Goal: Find specific page/section: Find specific page/section

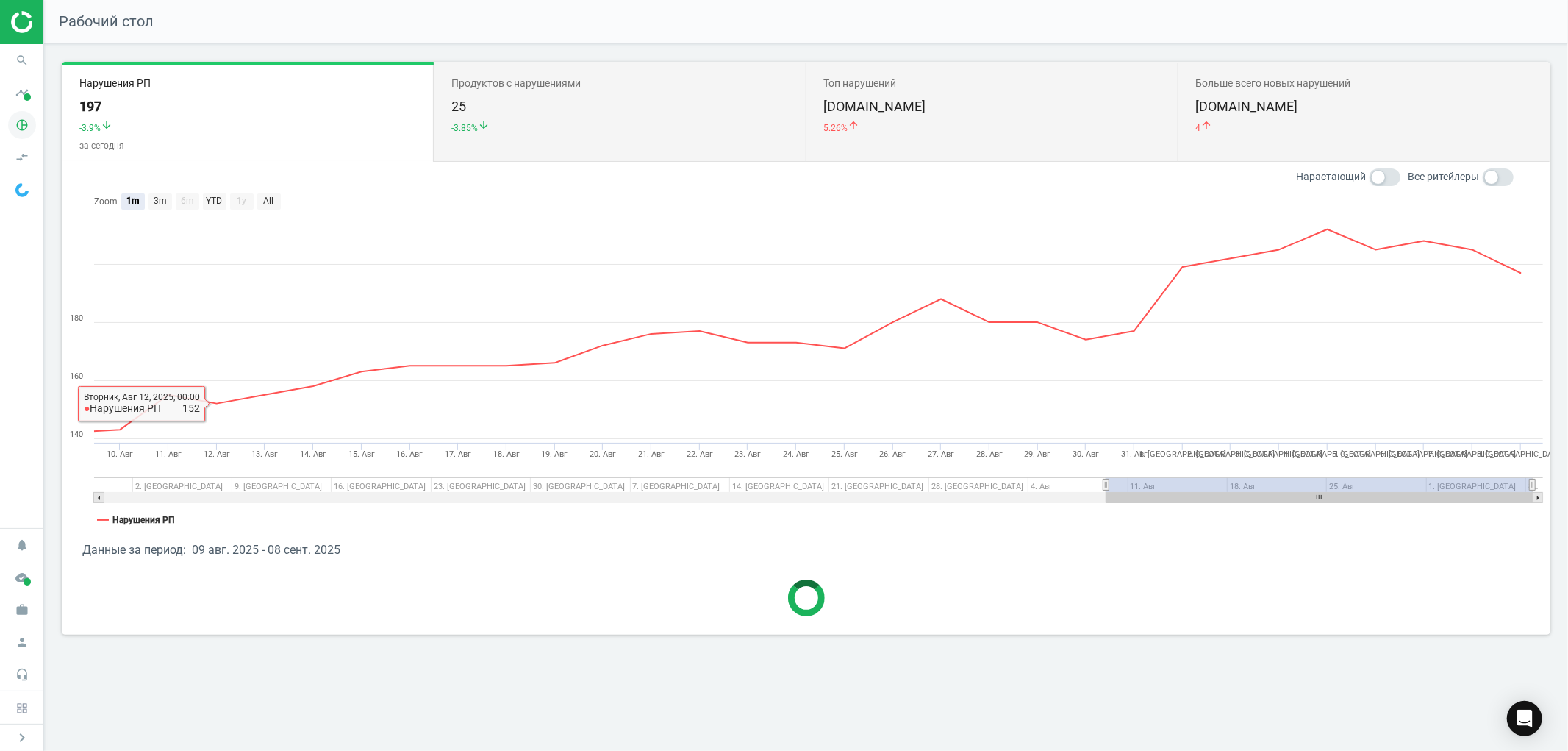
click at [30, 125] on icon "pie_chart_outlined" at bounding box center [21, 125] width 28 height 28
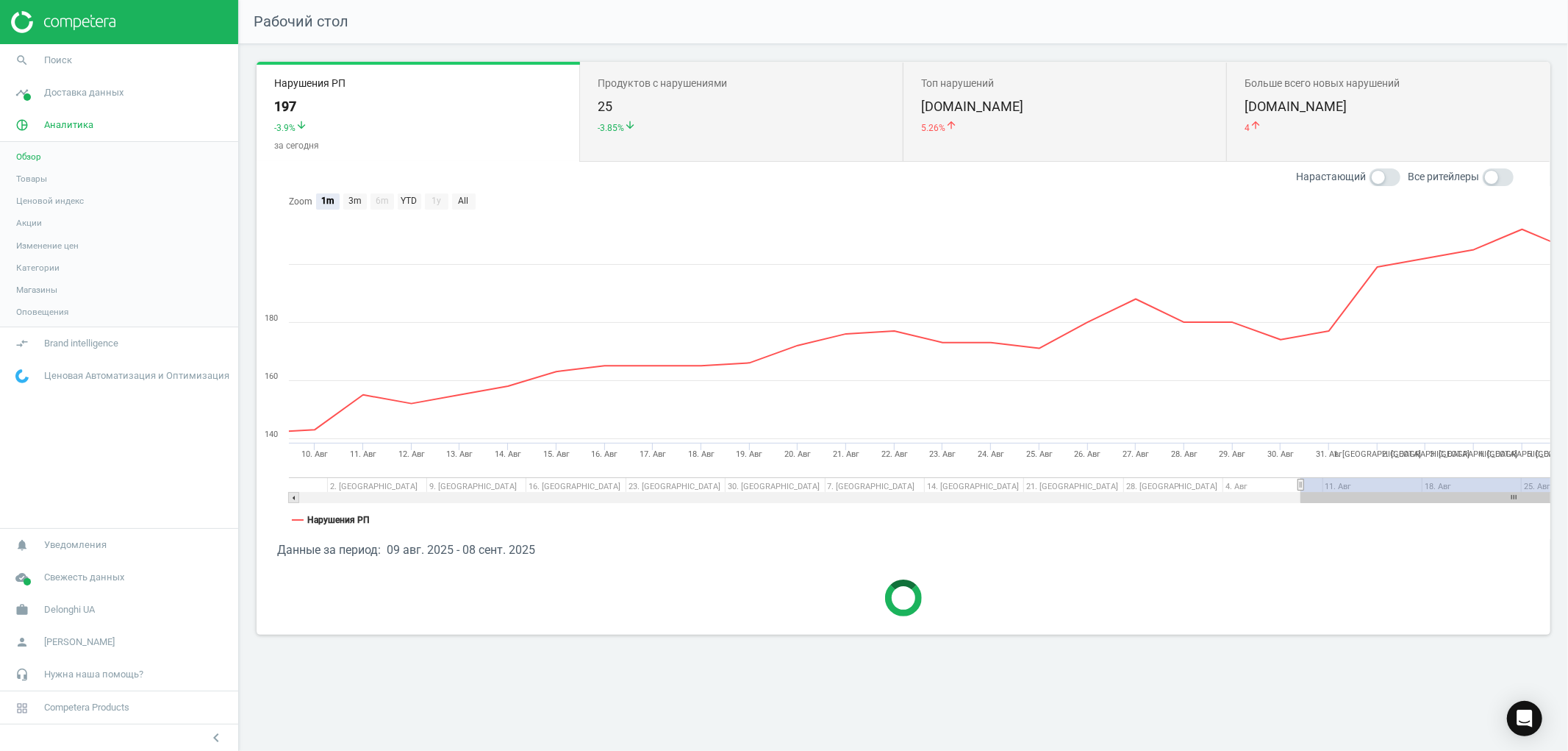
click at [35, 181] on span "Товары" at bounding box center [32, 179] width 31 height 12
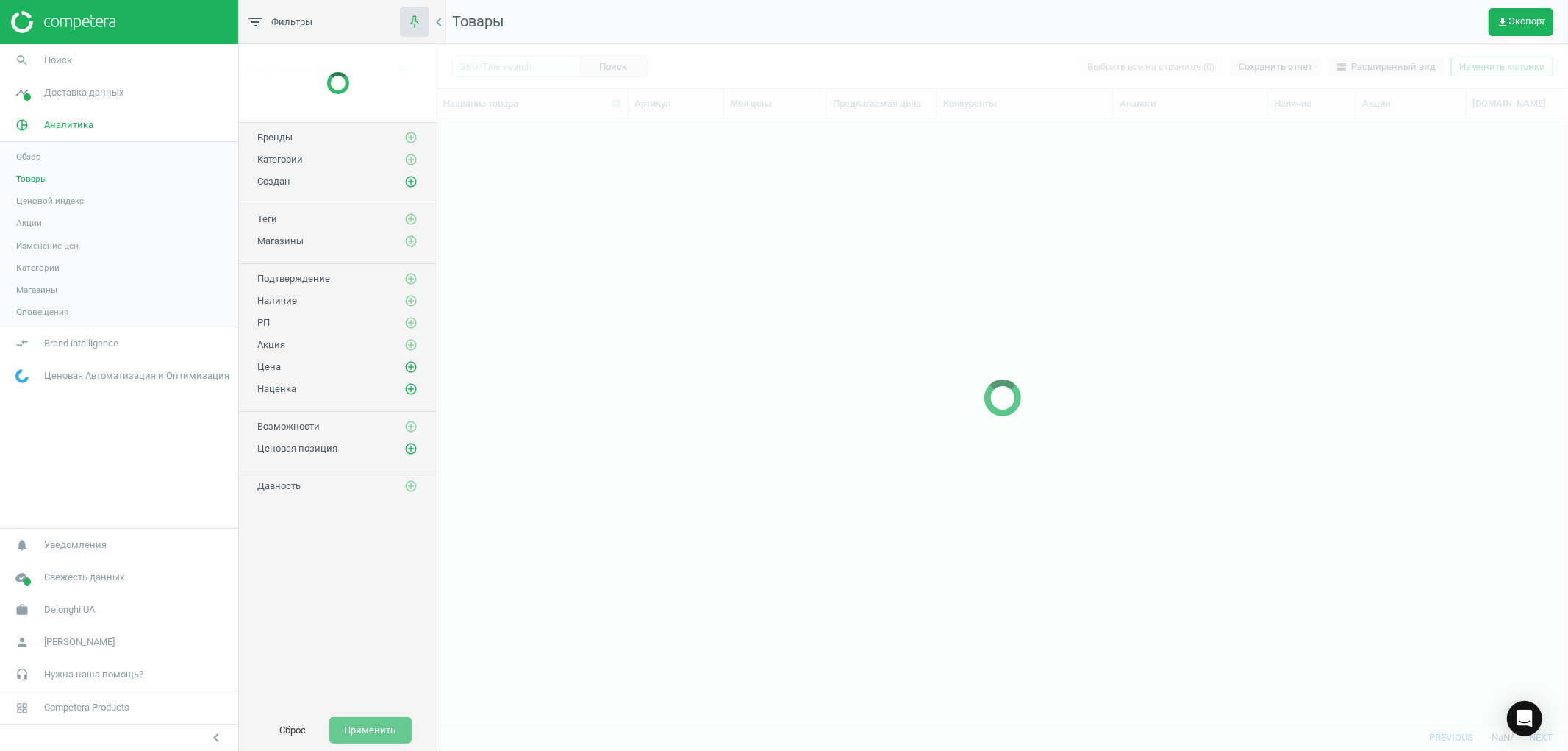
scroll to position [579, 1118]
click at [503, 68] on div at bounding box center [1003, 398] width 1130 height 707
click at [505, 67] on div at bounding box center [1003, 398] width 1130 height 707
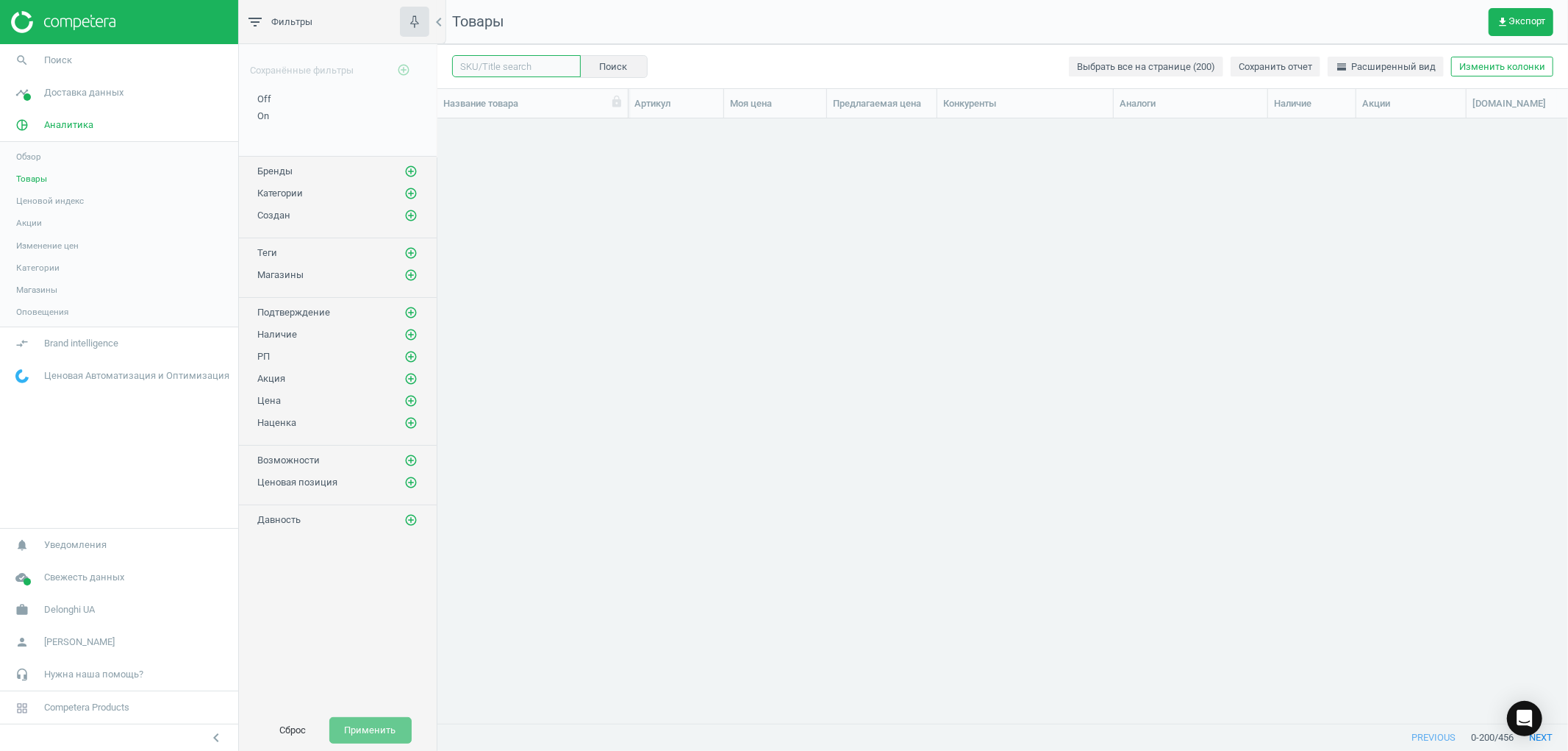
click at [505, 67] on input "text" at bounding box center [516, 66] width 128 height 22
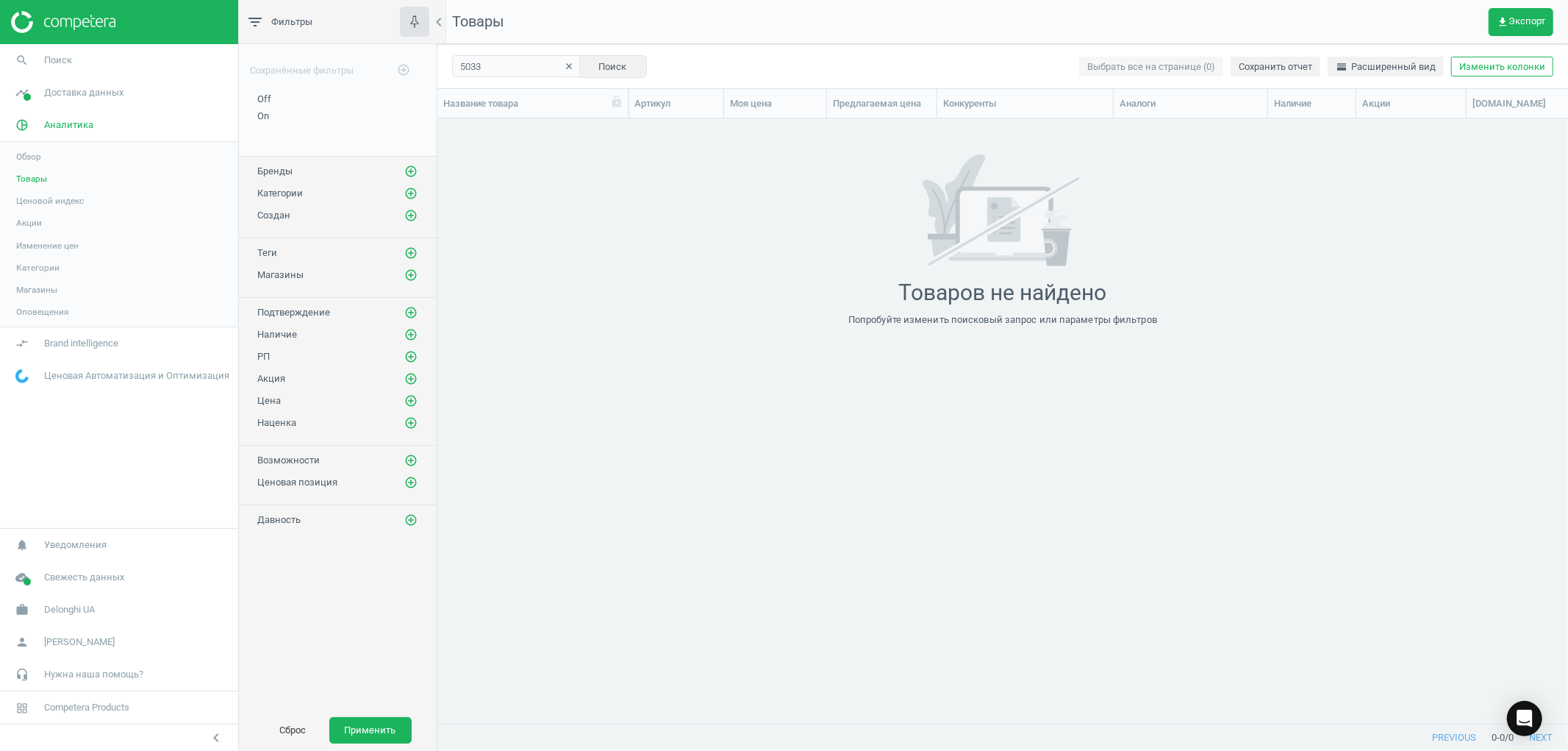
click at [484, 54] on div "5033 clear Поиск Выбрать все на странице (0) Сохранить отчет horizontal_split Р…" at bounding box center [1003, 67] width 1130 height 44
click at [469, 63] on input "5033" at bounding box center [516, 66] width 128 height 22
type input "9047"
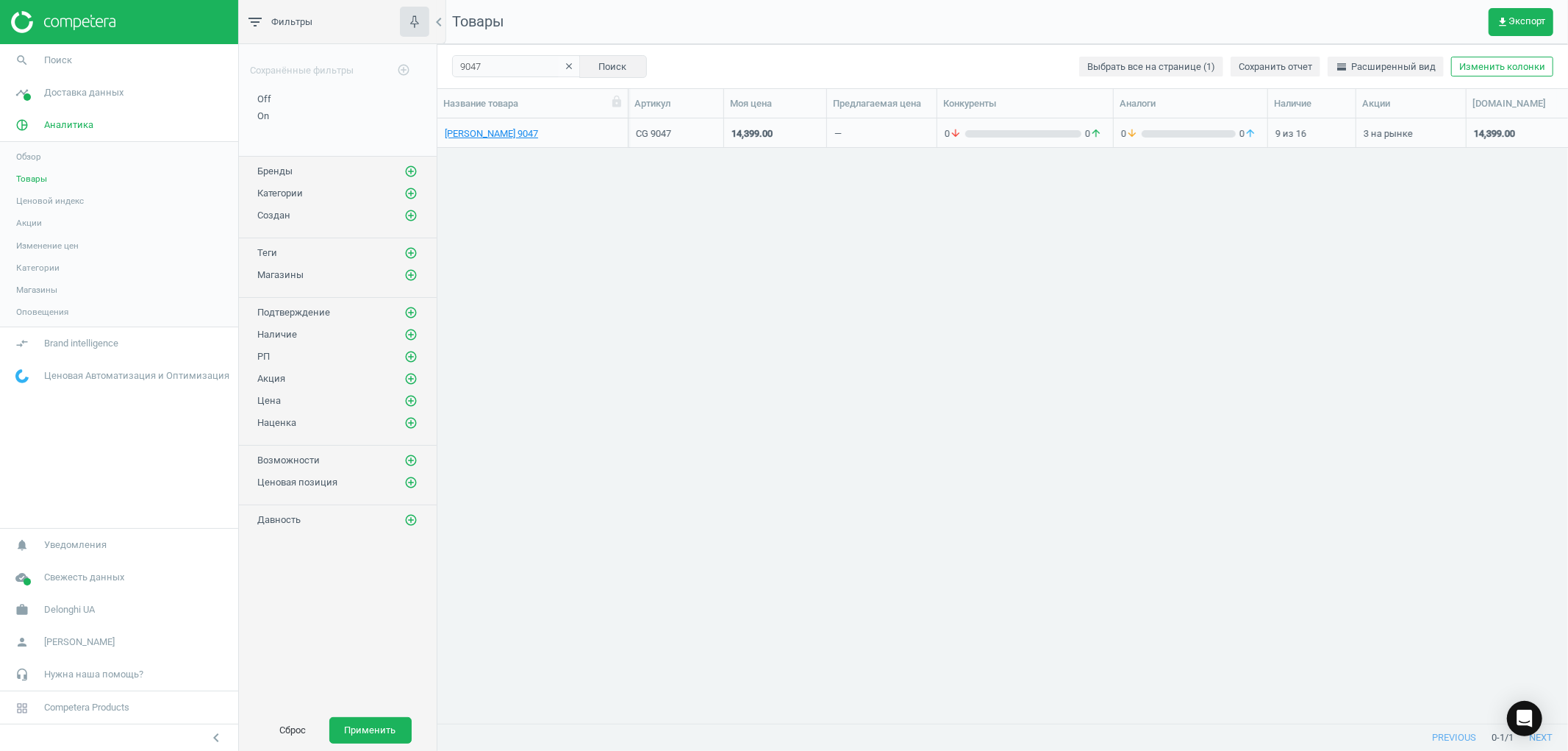
click at [634, 196] on div "[PERSON_NAME] 9047 CG 9047 14,399.00 — 0 arrow_downward 0 arrow_upward 0 arrow_…" at bounding box center [1003, 414] width 1130 height 592
click at [498, 139] on link "[PERSON_NAME] 9047" at bounding box center [491, 133] width 93 height 13
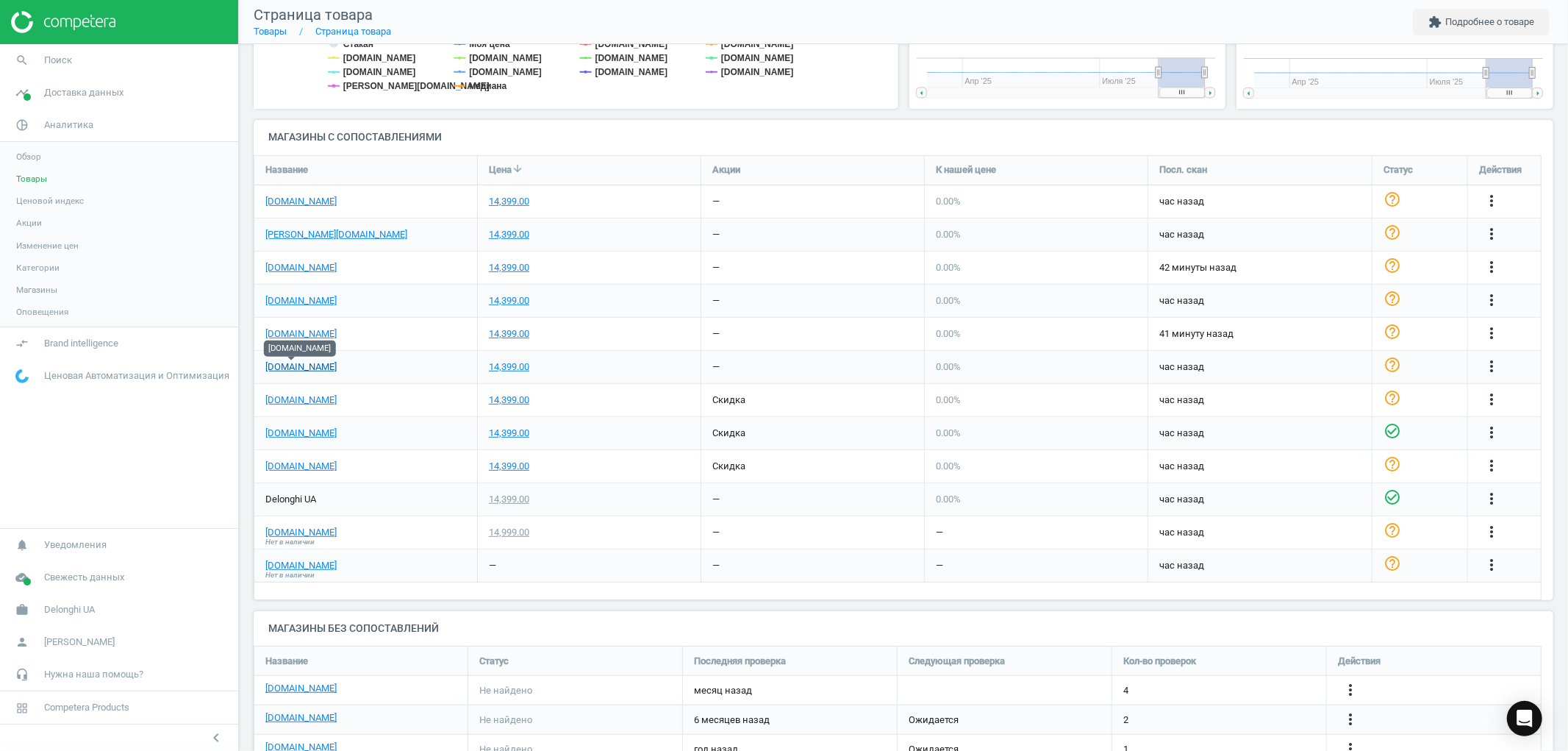
click at [300, 368] on link "[DOMAIN_NAME]" at bounding box center [300, 366] width 71 height 13
